Goal: Task Accomplishment & Management: Manage account settings

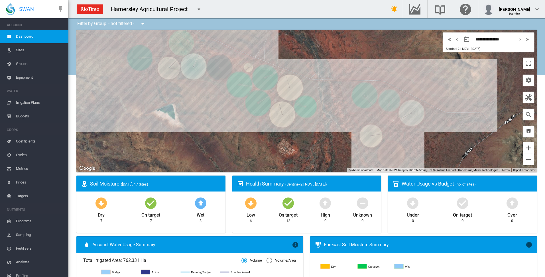
click at [30, 101] on span "Irrigation Plans" at bounding box center [40, 103] width 48 height 14
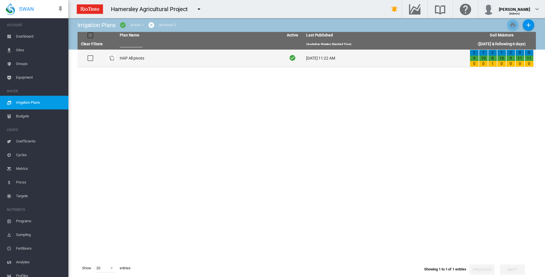
click at [128, 59] on td "HAP All pivots" at bounding box center [198, 58] width 163 height 17
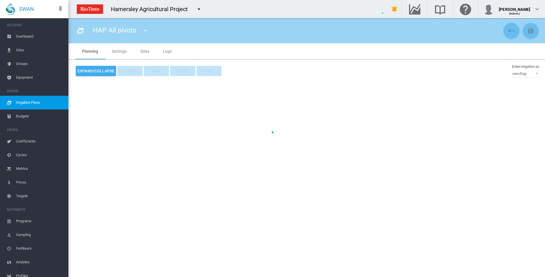
type input "**********"
type input "*"
type input "*****"
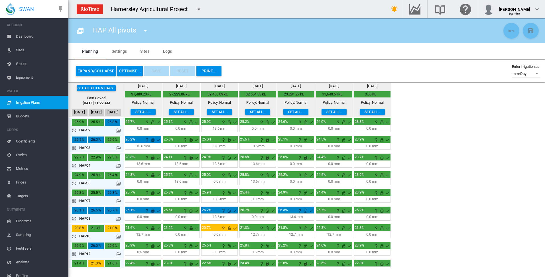
click at [73, 128] on md-icon "icon-arrow-expand" at bounding box center [75, 130] width 7 height 7
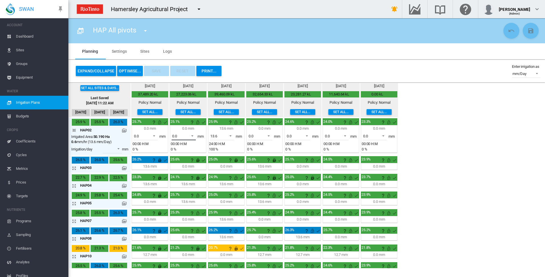
click at [194, 136] on span at bounding box center [190, 135] width 7 height 5
click at [183, 150] on md-option "13.6" at bounding box center [186, 150] width 39 height 14
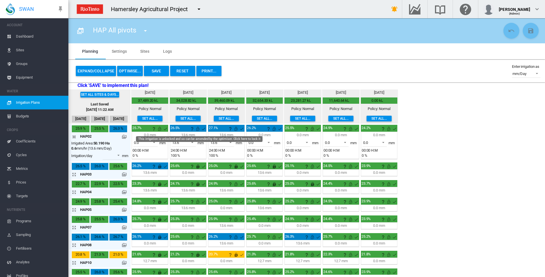
click at [198, 128] on md-icon "This irrigation is unlocked and so can be amended by the optimiser. Click here …" at bounding box center [197, 128] width 7 height 7
click at [74, 136] on md-icon "icon-arrow-collapse" at bounding box center [75, 136] width 7 height 7
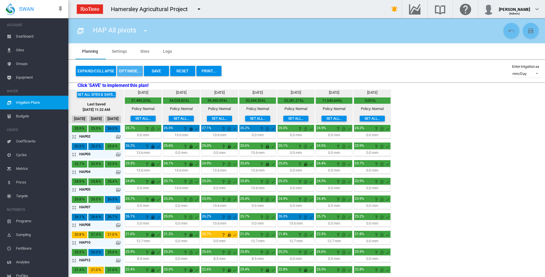
click at [131, 72] on button "OPTIMISE..." at bounding box center [130, 71] width 26 height 10
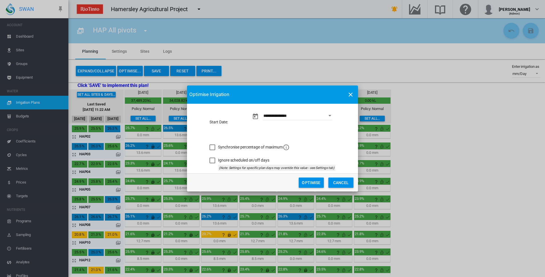
click at [312, 181] on button "Optimise" at bounding box center [310, 182] width 25 height 10
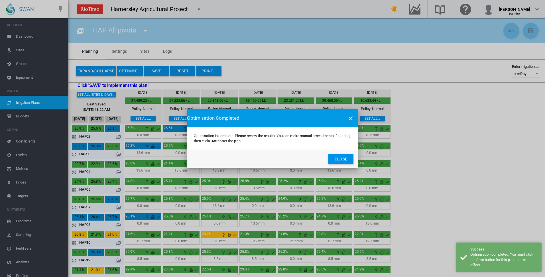
click at [339, 160] on button "Close" at bounding box center [340, 159] width 25 height 10
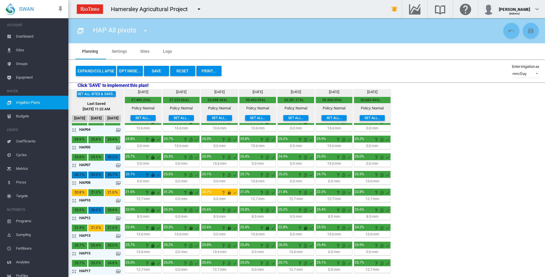
scroll to position [44, 0]
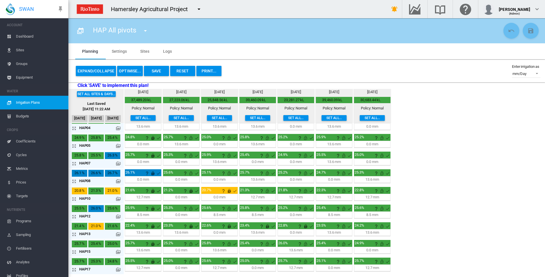
click at [72, 252] on md-icon "icon-arrow-expand" at bounding box center [75, 251] width 7 height 7
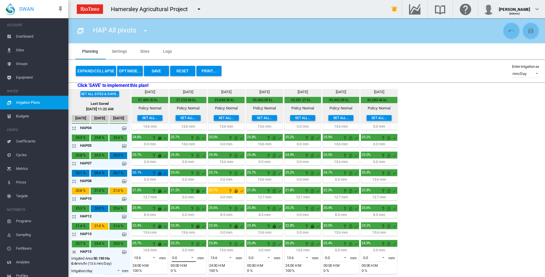
click at [193, 256] on span at bounding box center [190, 256] width 7 height 5
click at [186, 265] on md-option "13.6" at bounding box center [186, 265] width 39 height 14
click at [192, 256] on span at bounding box center [190, 256] width 7 height 5
click at [75, 252] on md-backdrop at bounding box center [272, 138] width 545 height 277
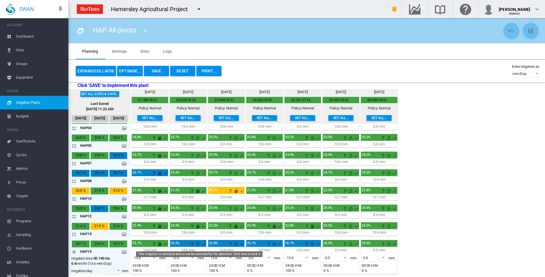
click at [198, 245] on md-icon "This irrigation is unlocked and so can be amended by the optimiser. Click here …" at bounding box center [197, 243] width 7 height 7
click at [73, 252] on md-icon "icon-arrow-collapse" at bounding box center [75, 251] width 7 height 7
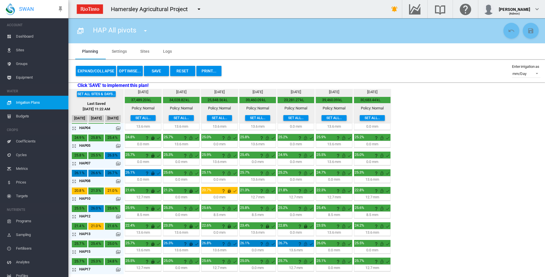
click at [472, 136] on div "Set all sites & days... Last Saved [DATE] 11:22 AM [DATE] [DATE] [DATE] [DATE] …" at bounding box center [306, 182] width 476 height 186
click at [156, 71] on button "Save" at bounding box center [156, 71] width 25 height 10
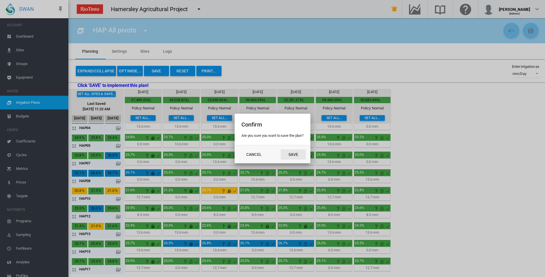
click at [290, 156] on button "Save" at bounding box center [293, 154] width 25 height 10
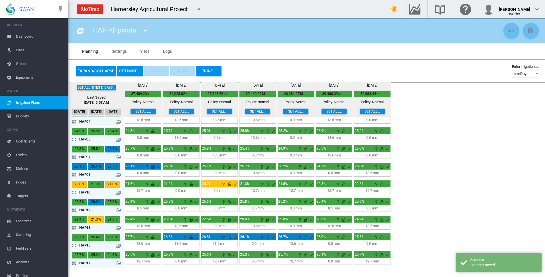
click at [128, 71] on button "OPTIMISE..." at bounding box center [130, 71] width 26 height 10
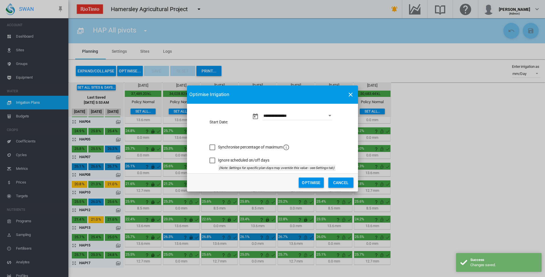
click at [310, 181] on button "Optimise" at bounding box center [310, 182] width 25 height 10
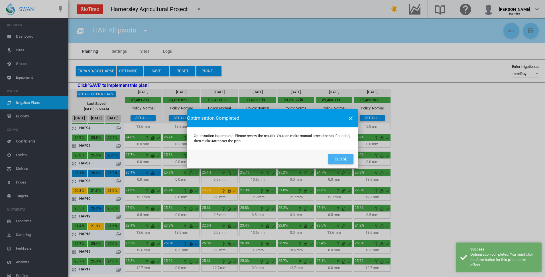
click at [344, 159] on button "Close" at bounding box center [340, 159] width 25 height 10
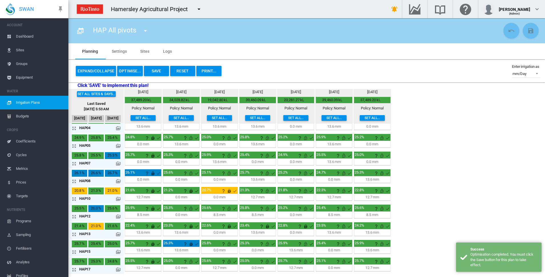
click at [160, 72] on button "Save" at bounding box center [156, 71] width 25 height 10
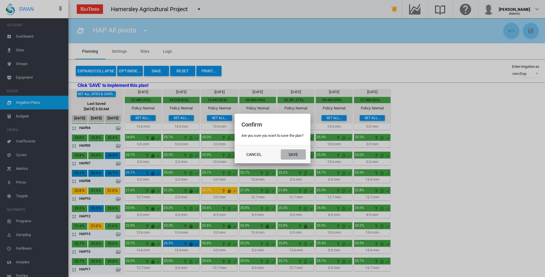
click at [298, 155] on button "Save" at bounding box center [293, 154] width 25 height 10
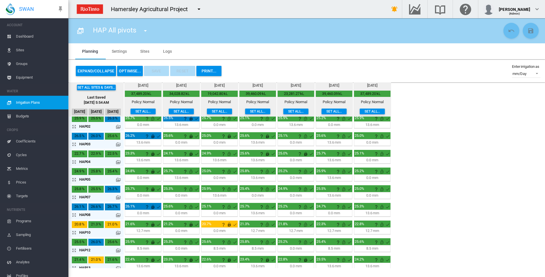
scroll to position [0, 0]
